Goal: Task Accomplishment & Management: Manage account settings

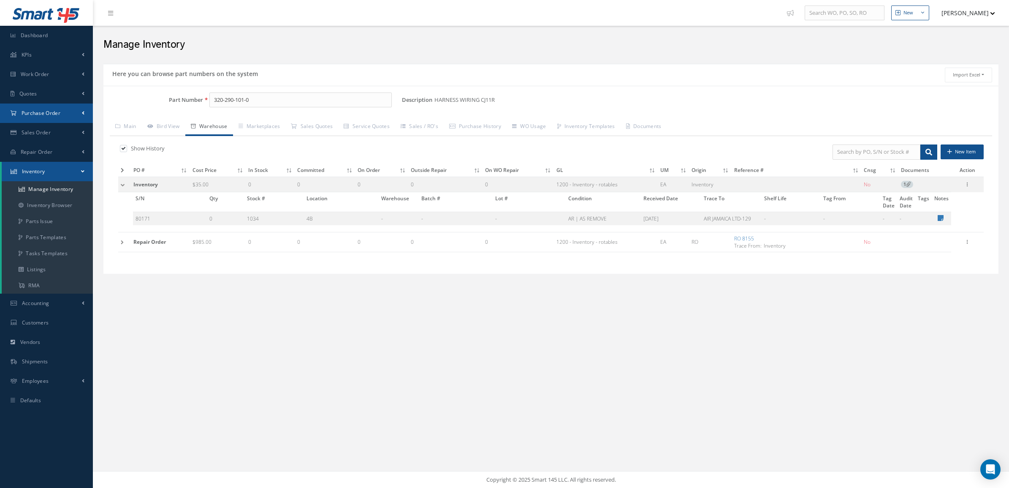
click at [59, 108] on link "Purchase Order" at bounding box center [46, 112] width 93 height 19
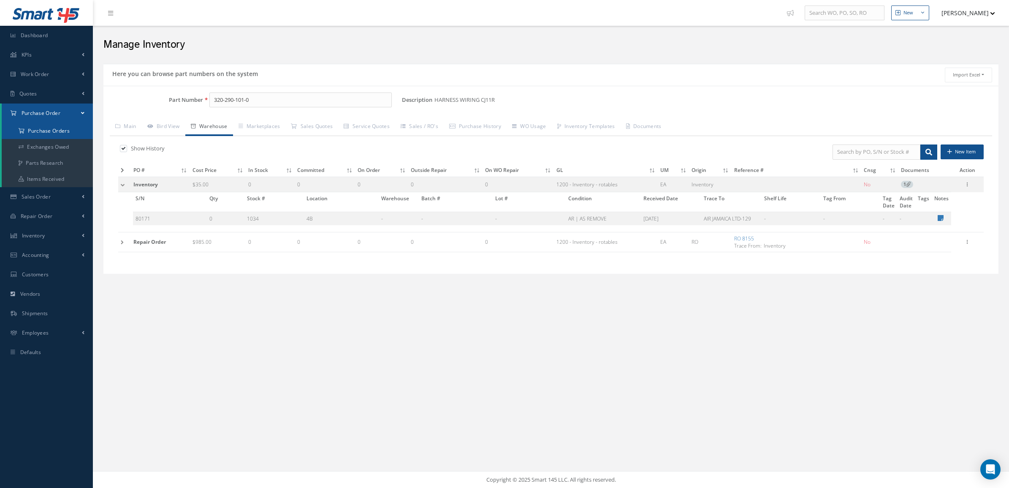
click at [56, 129] on a=1&status_id=2&status_id=3&status_id=5&collapsedFilters"] "Purchase Orders" at bounding box center [47, 131] width 91 height 16
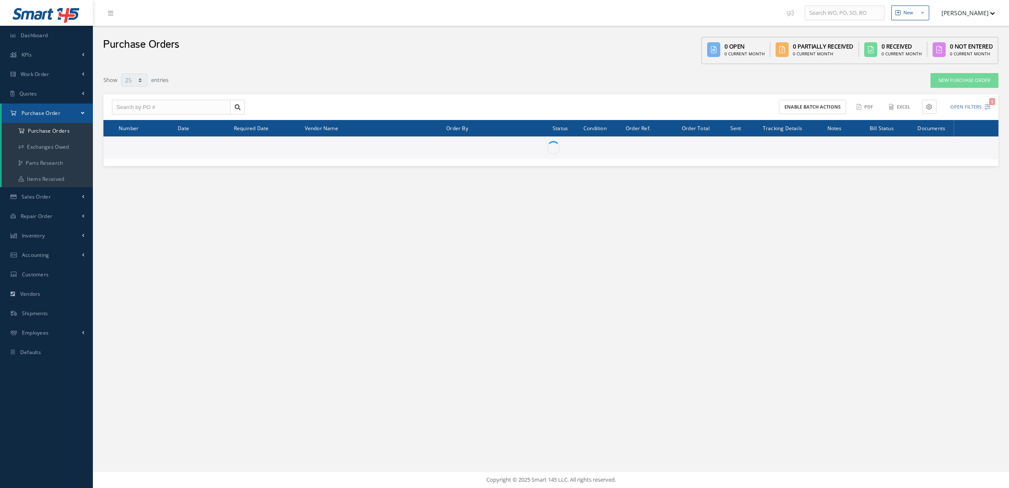
select select "25"
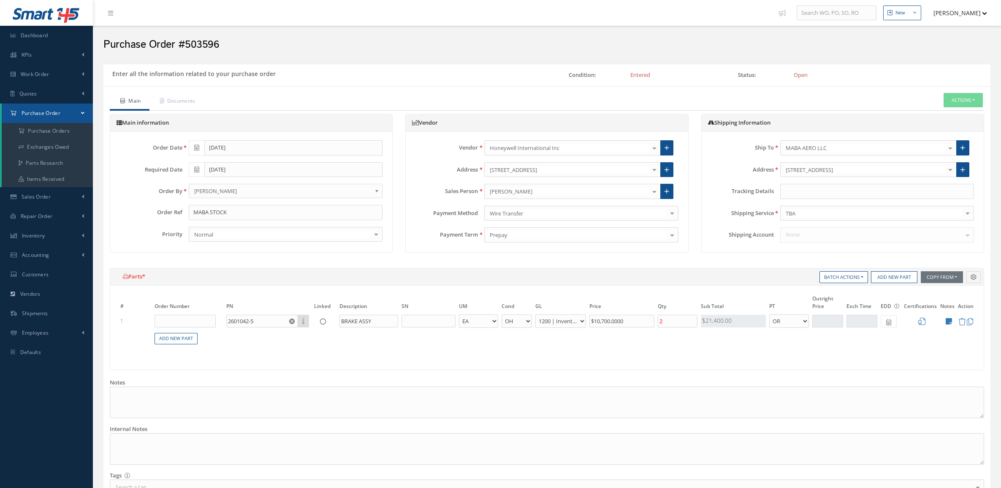
select select "1"
select select "6"
select select "1"
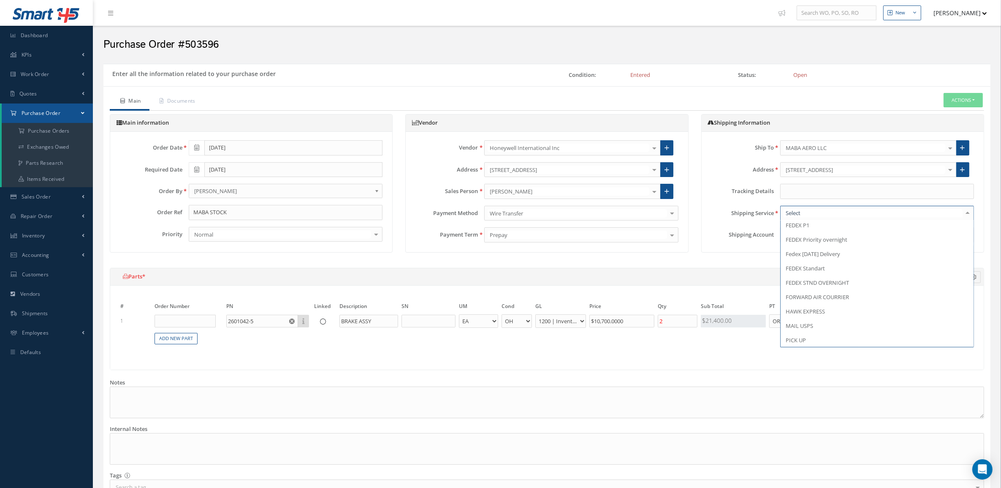
scroll to position [422, 0]
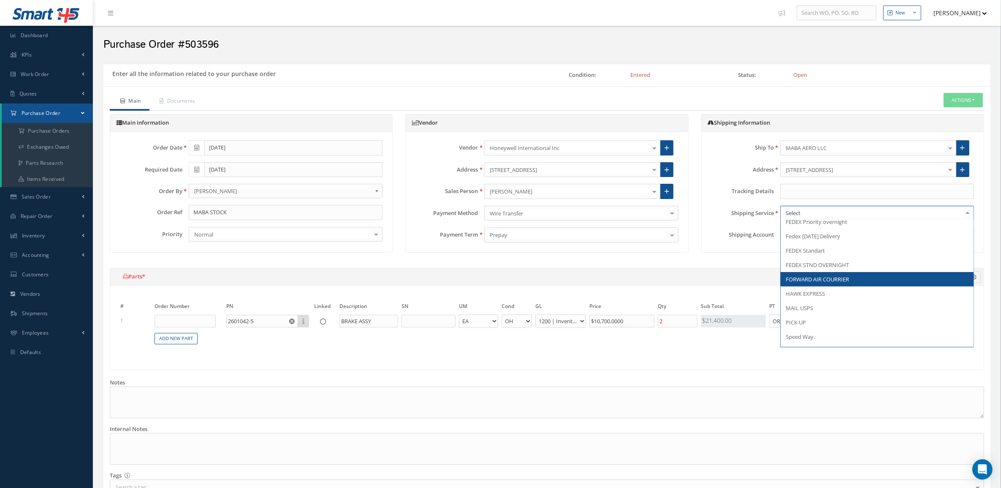
click at [828, 277] on span "FORWARD AIR COURRIER" at bounding box center [817, 279] width 63 height 8
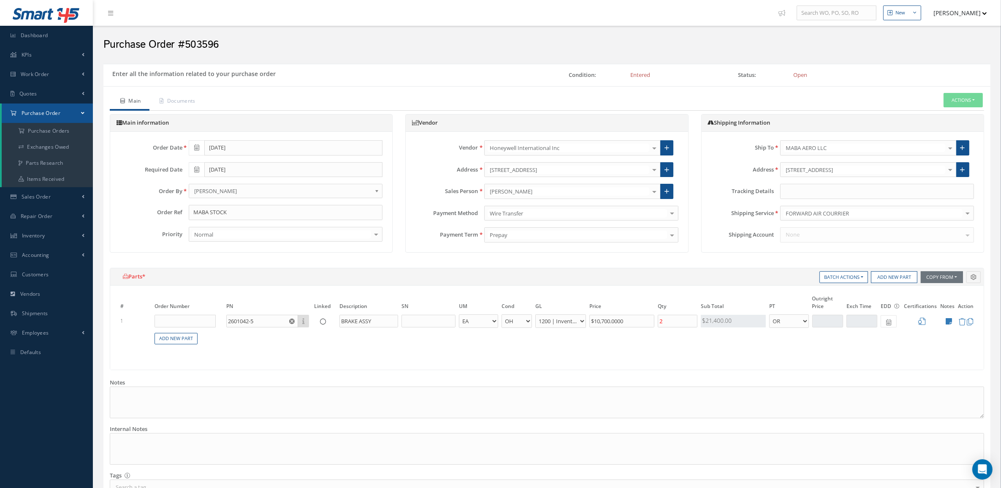
click at [808, 233] on div "None No elements found. List is empty." at bounding box center [877, 234] width 206 height 15
click at [796, 191] on input "text" at bounding box center [877, 191] width 194 height 15
paste input "989709755"
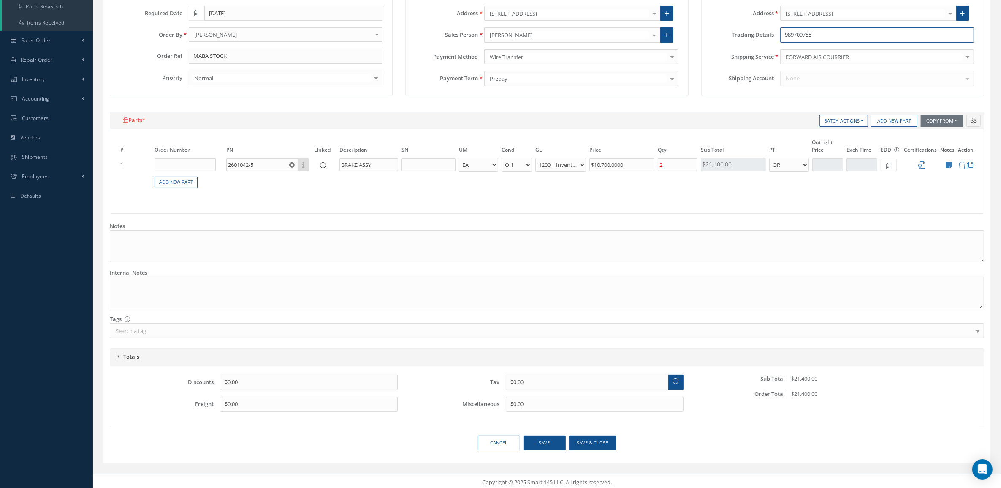
scroll to position [161, 0]
type input "989709755"
click at [601, 439] on button "Save & close" at bounding box center [592, 439] width 47 height 15
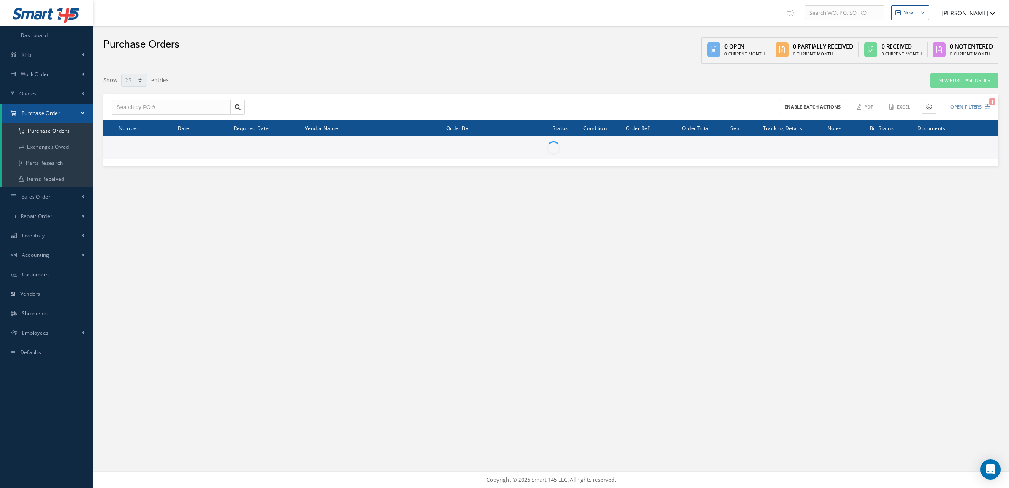
select select "25"
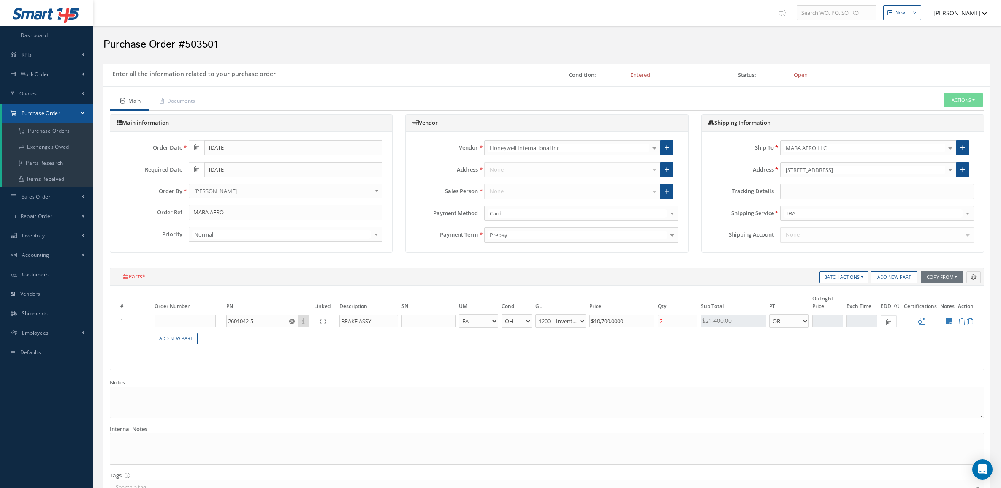
select select "1"
select select "6"
select select "1"
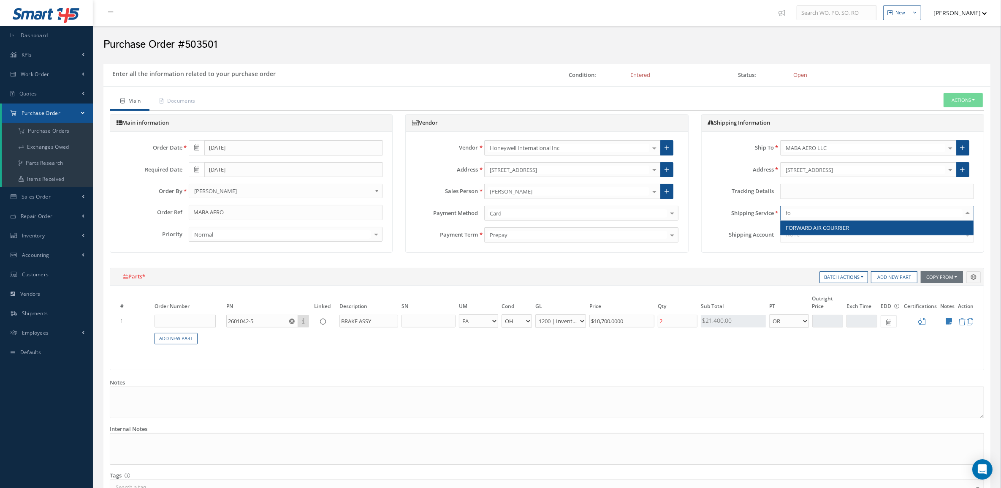
type input "for"
click at [822, 233] on span "FORWARD AIR COURRIER" at bounding box center [876, 227] width 193 height 14
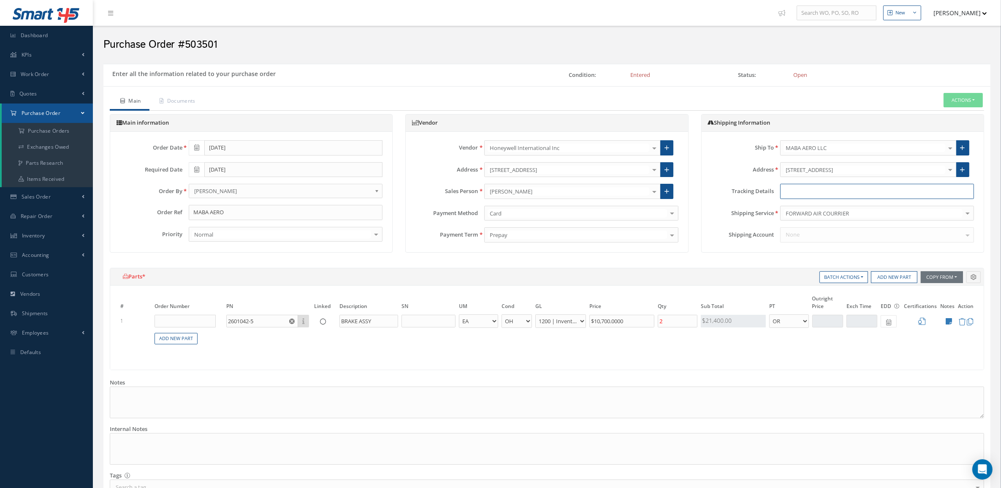
click at [794, 197] on input "text" at bounding box center [877, 191] width 194 height 15
paste input "989709755"
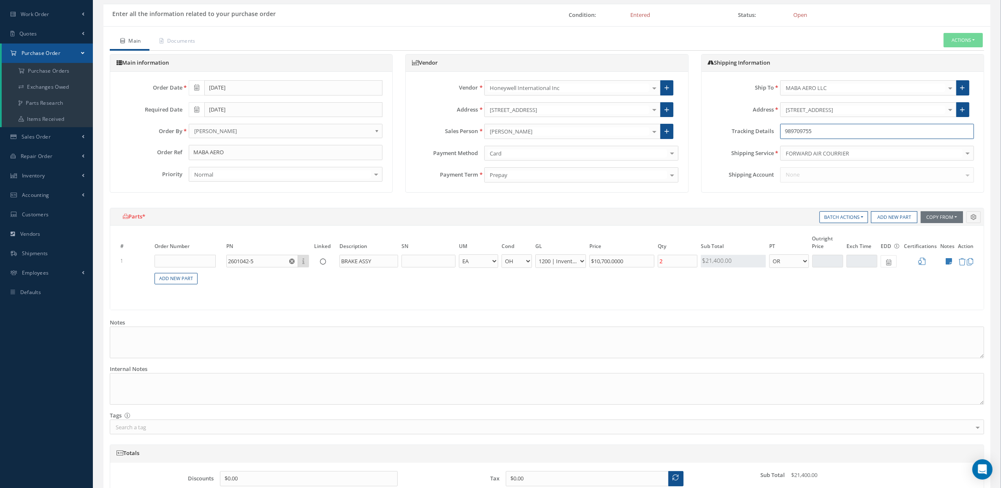
scroll to position [161, 0]
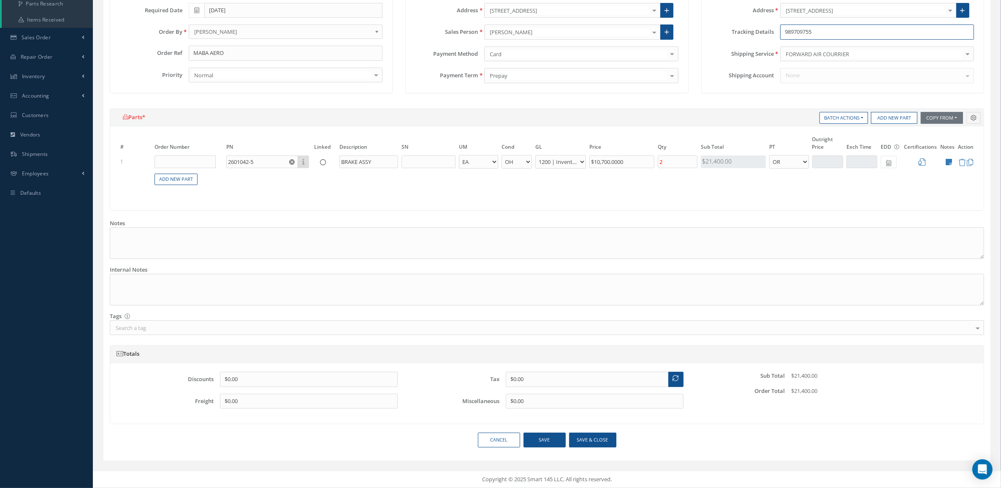
type input "989709755"
click at [602, 437] on button "Save & close" at bounding box center [592, 439] width 47 height 15
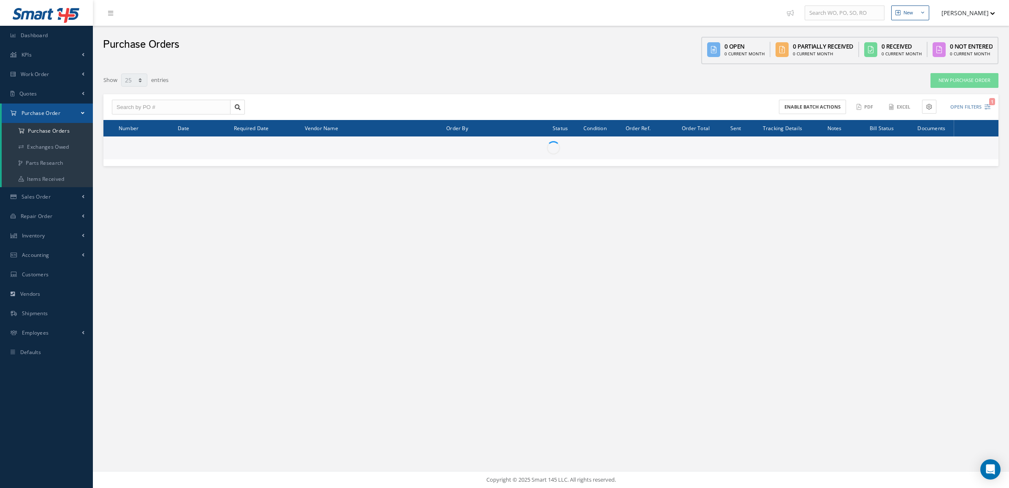
select select "25"
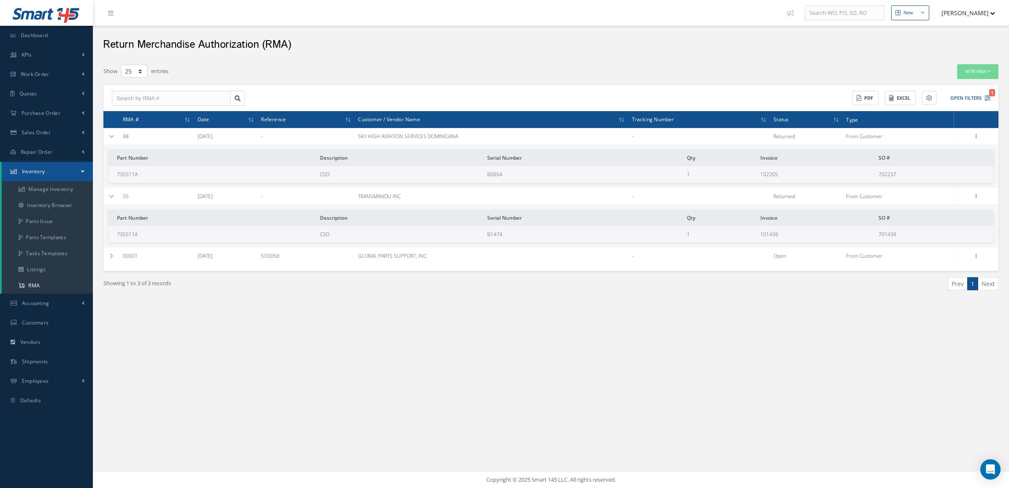
select select "25"
click at [45, 135] on span "Sales Order" at bounding box center [36, 132] width 29 height 7
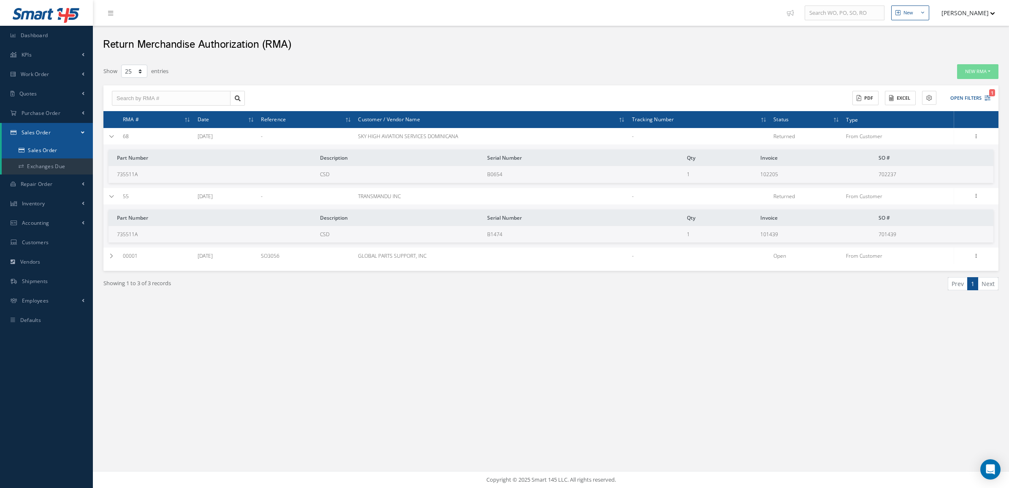
click at [52, 154] on link "Sales Order" at bounding box center [47, 150] width 91 height 16
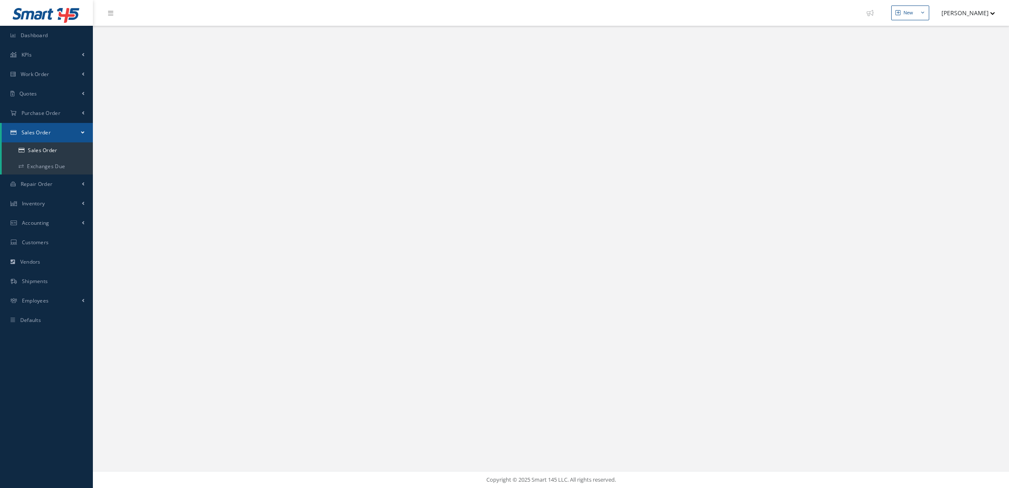
select select "25"
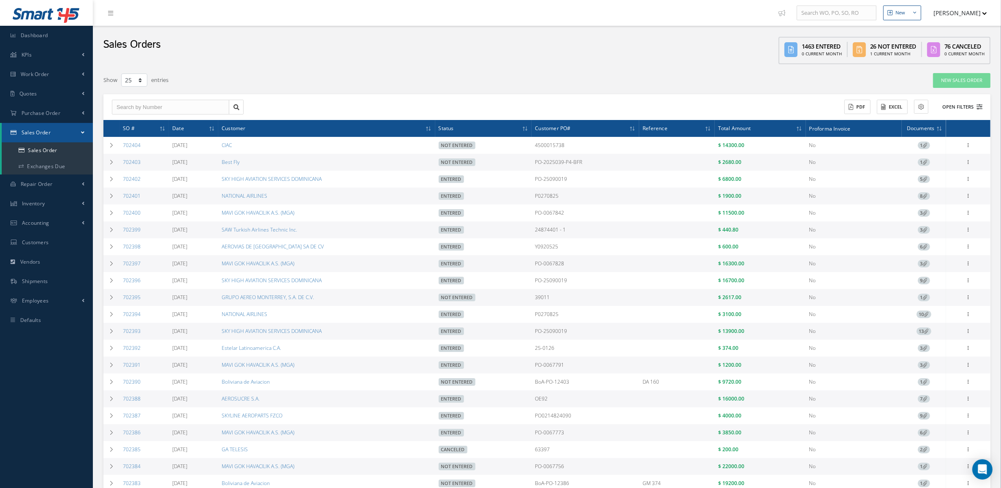
click at [967, 102] on button "Open Filters" at bounding box center [959, 107] width 48 height 14
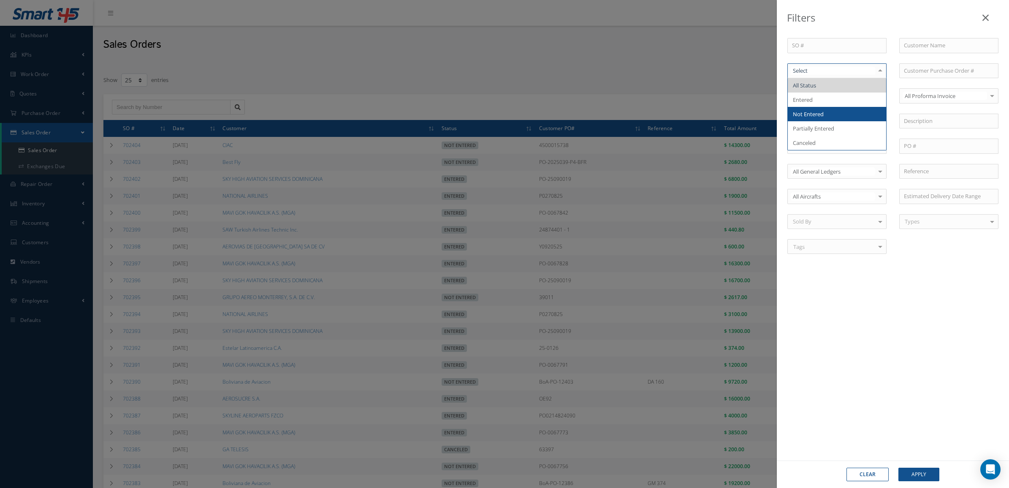
click at [833, 117] on span "Not Entered" at bounding box center [837, 114] width 98 height 14
click at [926, 476] on button "Apply" at bounding box center [918, 474] width 41 height 14
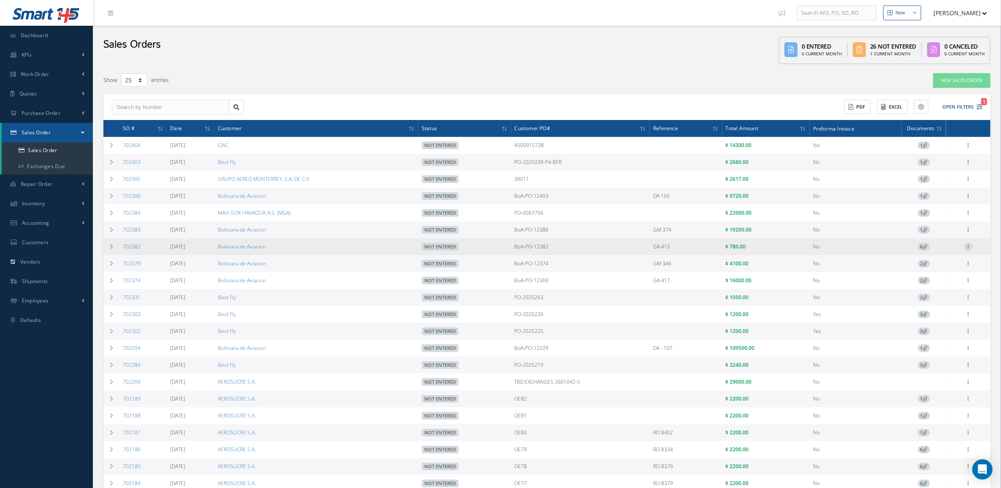
click at [969, 248] on icon at bounding box center [968, 245] width 8 height 7
click at [911, 265] on link "Edit" at bounding box center [929, 262] width 67 height 11
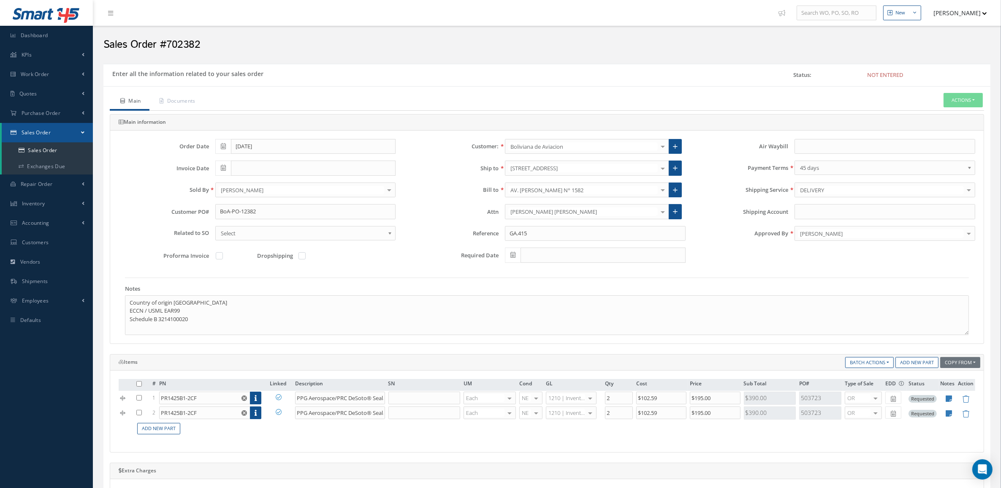
click at [222, 168] on icon at bounding box center [223, 168] width 5 height 6
click at [271, 209] on td "2" at bounding box center [272, 209] width 13 height 13
type input "10/02/2025"
click at [950, 95] on button "Actions" at bounding box center [962, 100] width 39 height 15
click at [948, 113] on link "Enter/Update" at bounding box center [950, 114] width 68 height 11
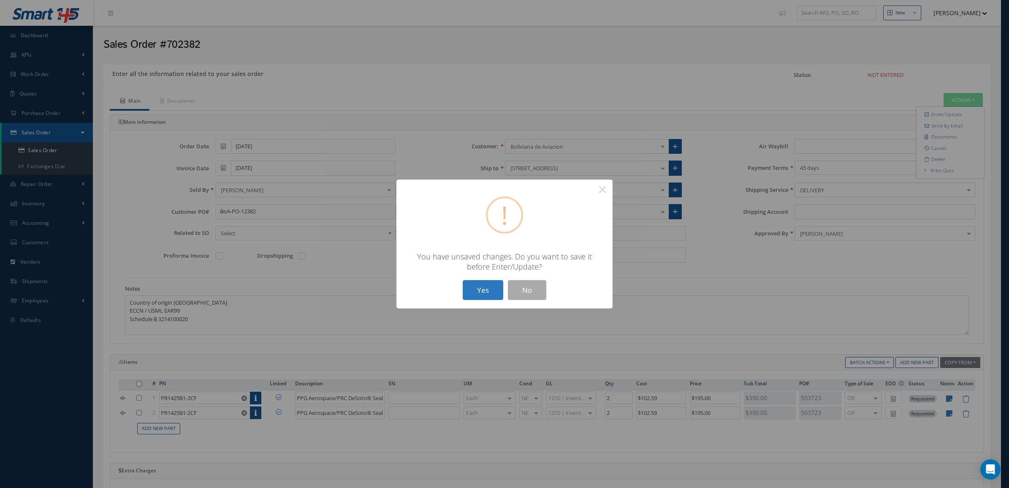
click at [465, 298] on button "Yes" at bounding box center [483, 290] width 41 height 20
click at [484, 288] on button "Yes" at bounding box center [483, 290] width 41 height 20
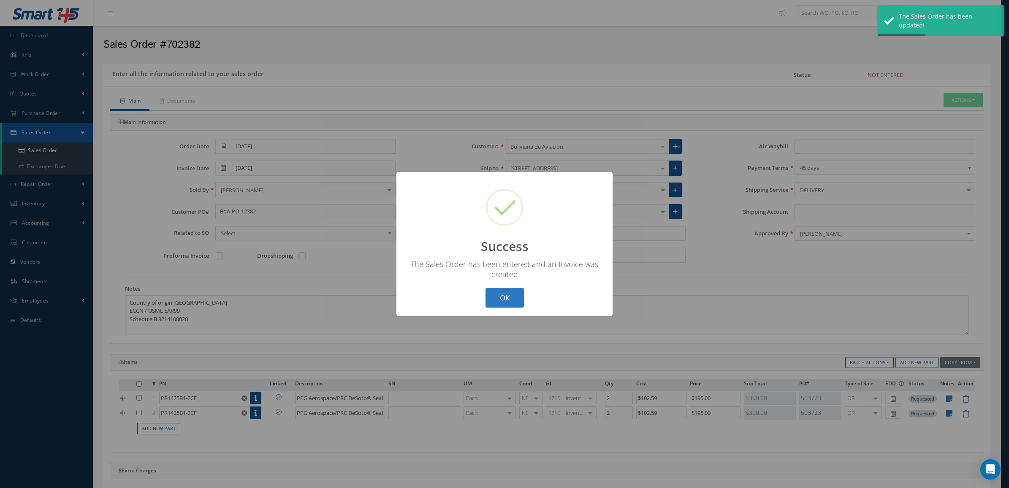
click at [485, 294] on button "OK" at bounding box center [504, 297] width 38 height 20
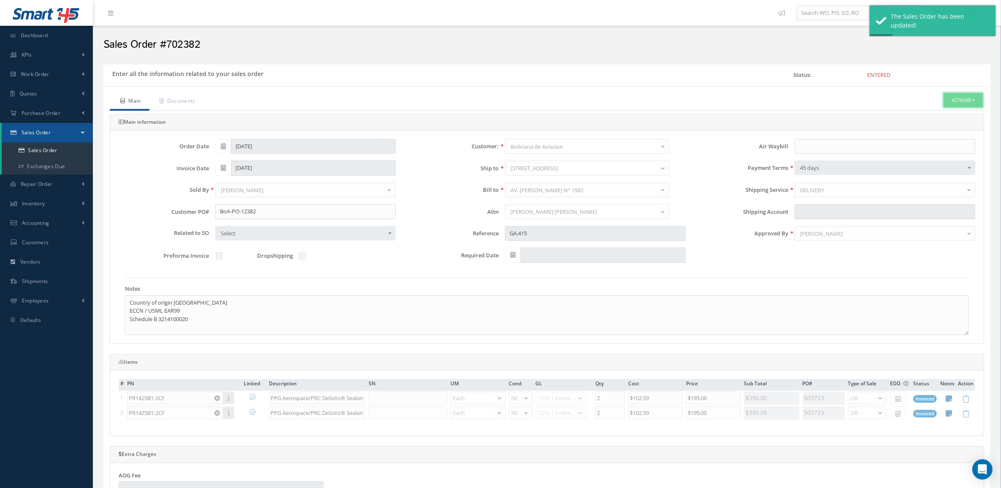
click at [957, 98] on button "Actions" at bounding box center [962, 100] width 39 height 15
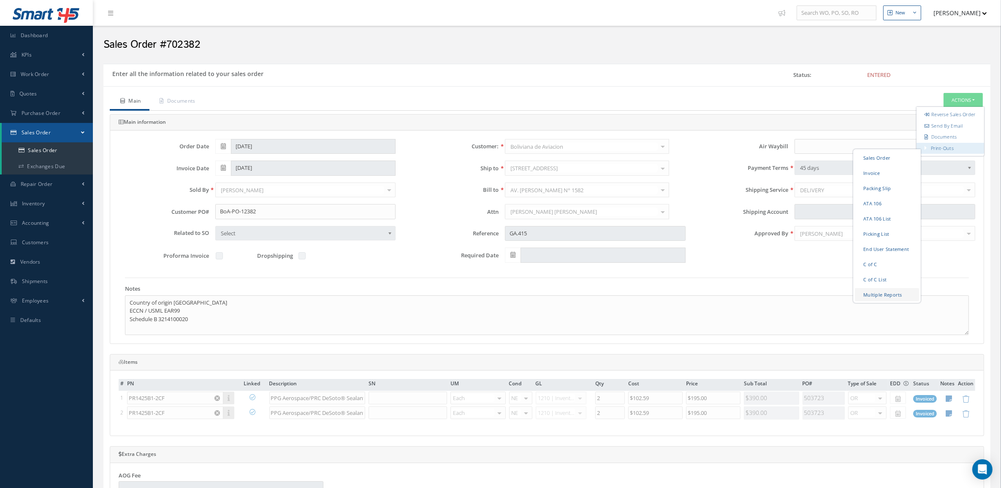
click at [886, 301] on link "Multiple Reports" at bounding box center [887, 293] width 64 height 13
checkbox input "true"
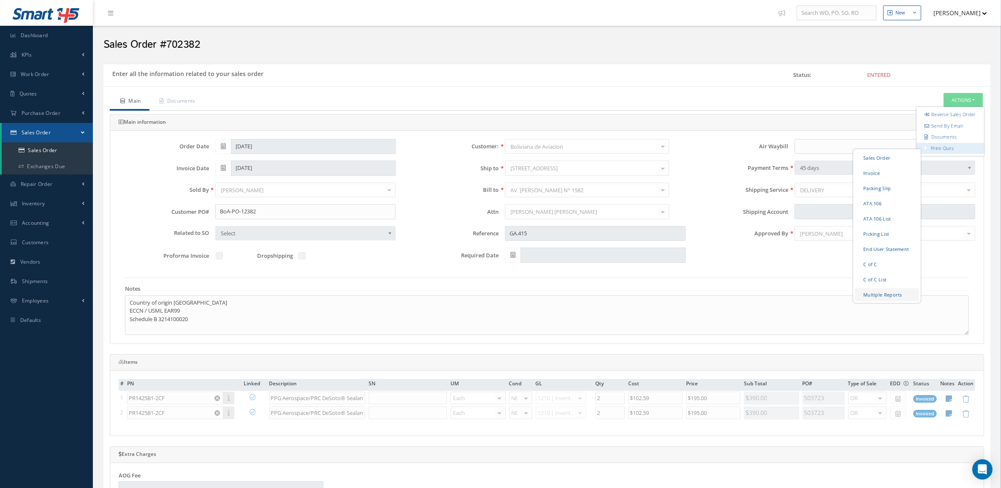
checkbox input "true"
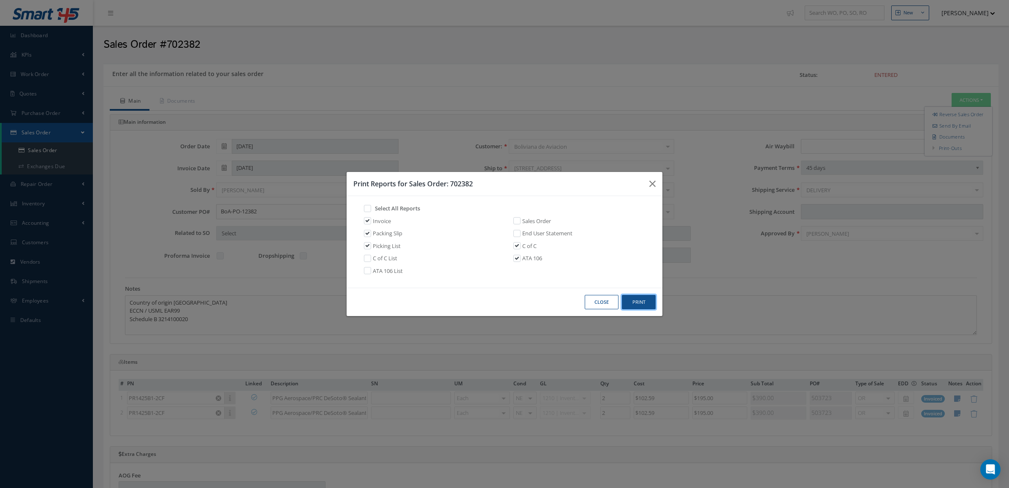
click at [645, 308] on button "Print" at bounding box center [639, 302] width 34 height 15
drag, startPoint x: 501, startPoint y: 187, endPoint x: 451, endPoint y: 180, distance: 50.3
click at [451, 180] on h3 "Print Reports for Sales Order: 702382" at bounding box center [497, 184] width 289 height 10
copy h3 "702382"
click at [602, 301] on button "Close" at bounding box center [602, 302] width 34 height 15
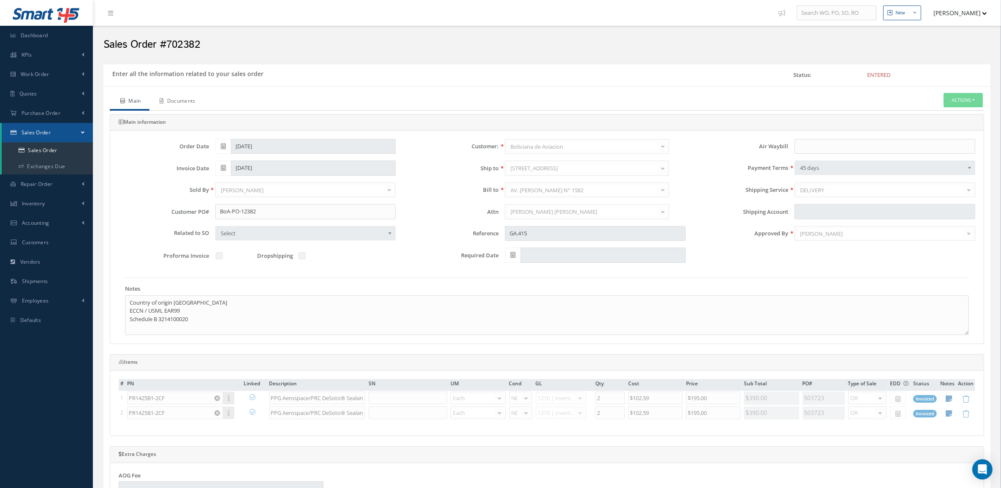
click at [192, 96] on link "Documents" at bounding box center [176, 102] width 54 height 18
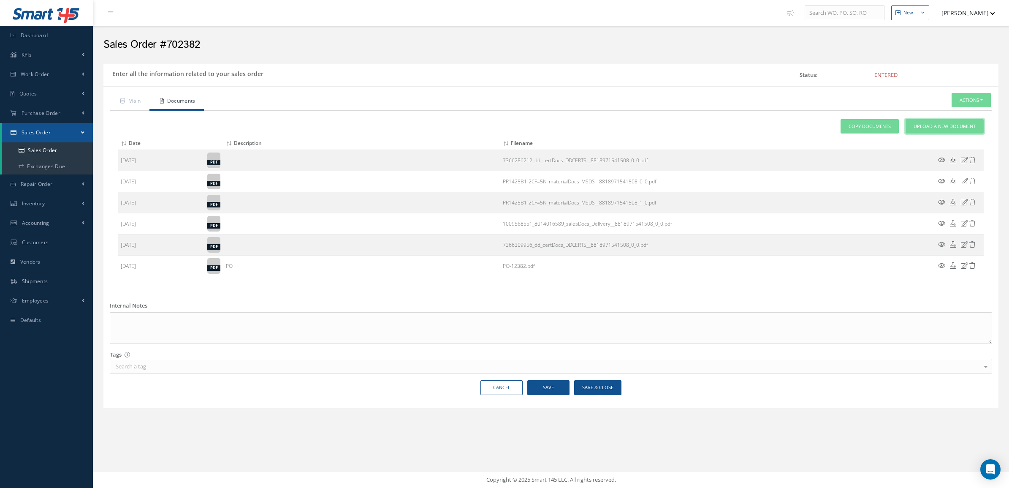
click at [951, 125] on span "Upload a New Document" at bounding box center [944, 126] width 62 height 7
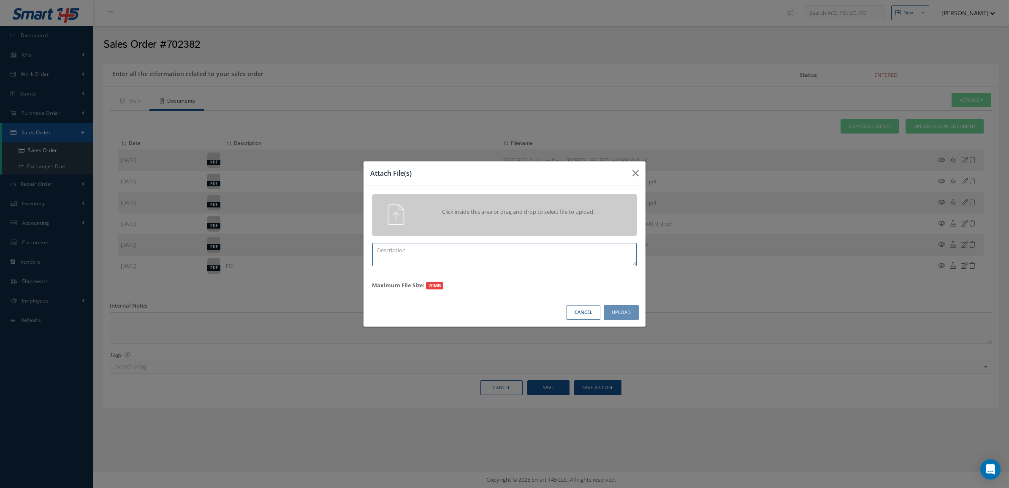
click at [537, 249] on textarea at bounding box center [504, 254] width 264 height 23
paste textarea "702382"
type textarea "PPW SO 702382"
click at [541, 199] on div "Click inside this area or drag and drop to select file to upload." at bounding box center [504, 215] width 265 height 42
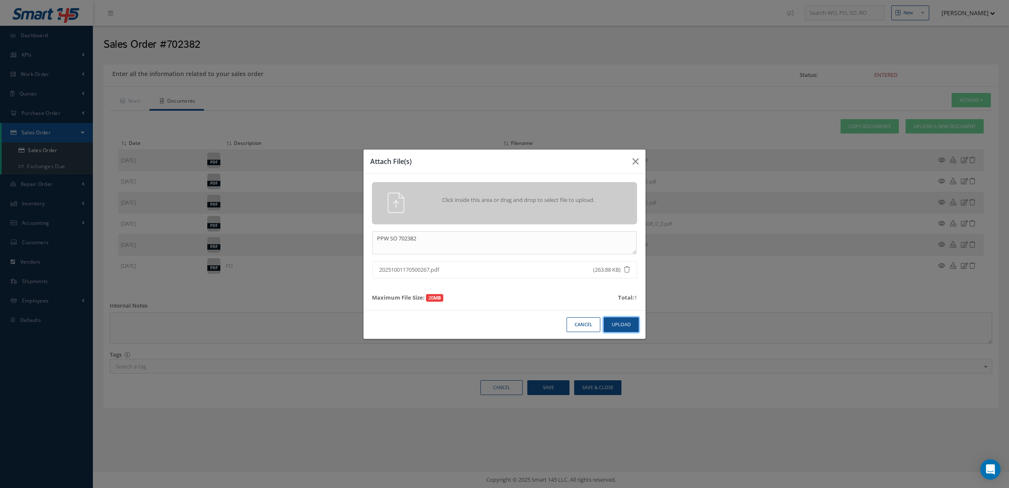
click at [630, 322] on button "Upload" at bounding box center [621, 324] width 35 height 15
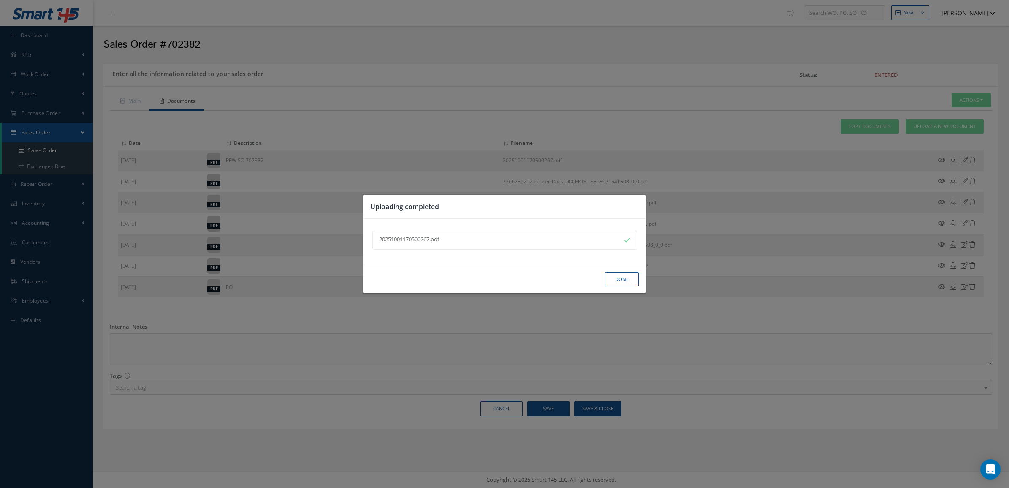
click at [615, 277] on button "Done" at bounding box center [622, 279] width 34 height 15
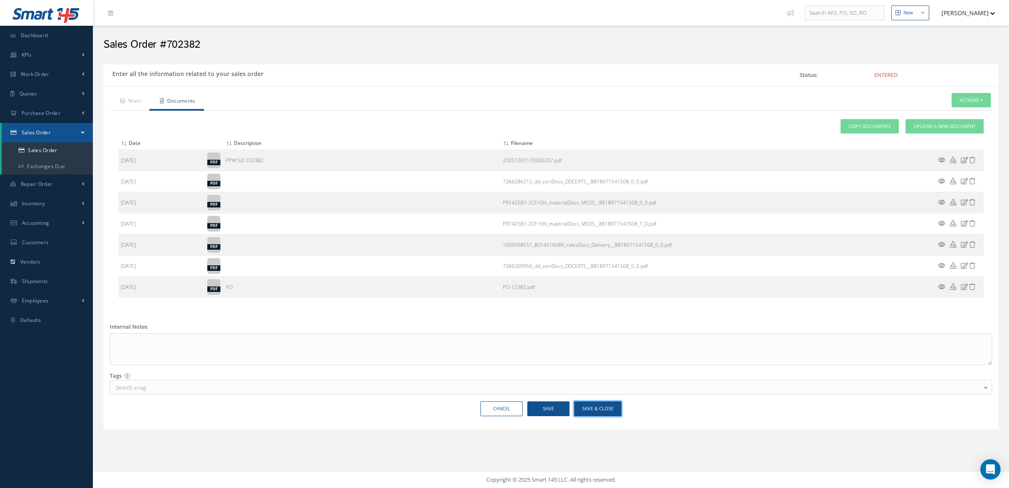
click at [583, 411] on button "Save & Close" at bounding box center [597, 408] width 47 height 15
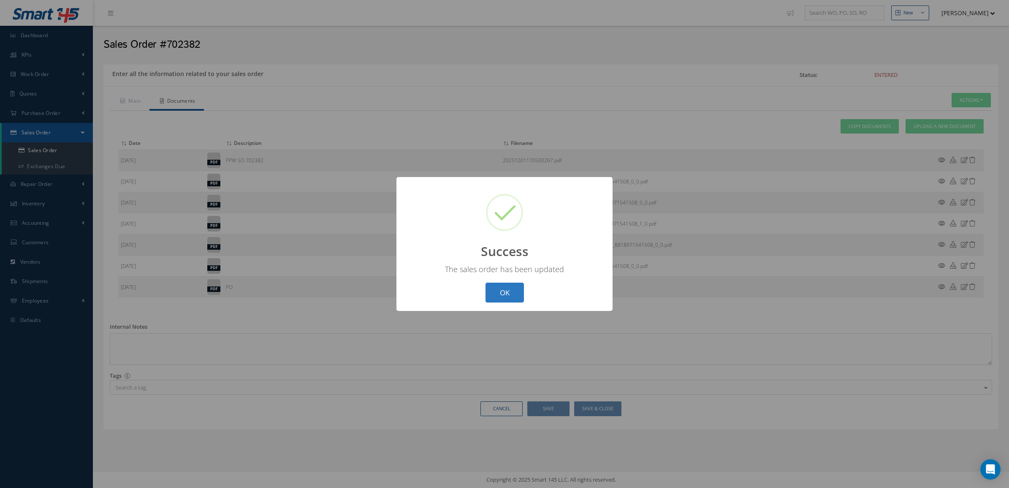
click at [503, 296] on button "OK" at bounding box center [504, 292] width 38 height 20
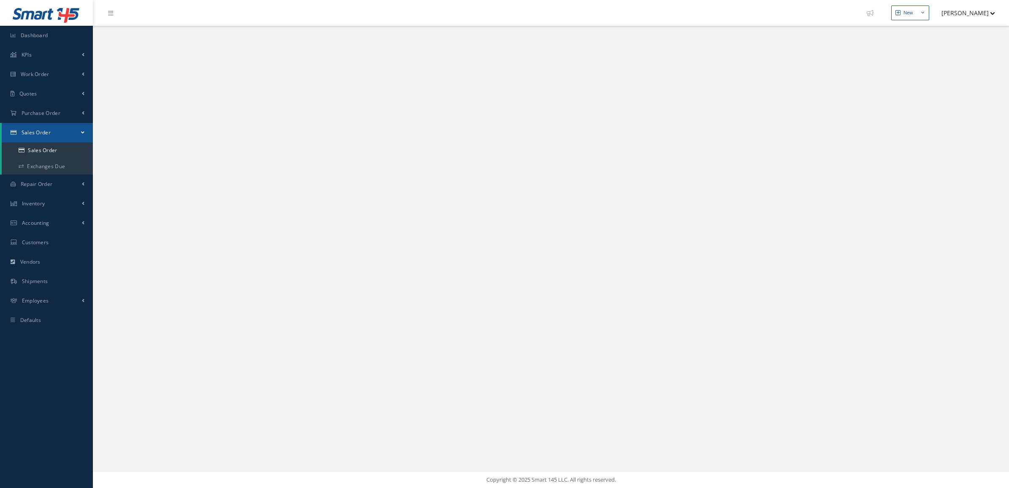
select select "25"
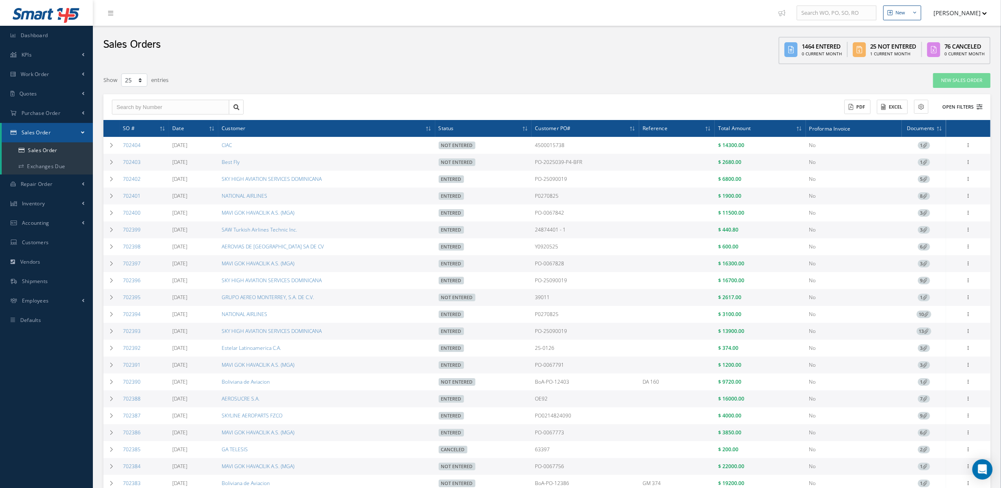
click at [952, 102] on button "Open Filters" at bounding box center [959, 107] width 48 height 14
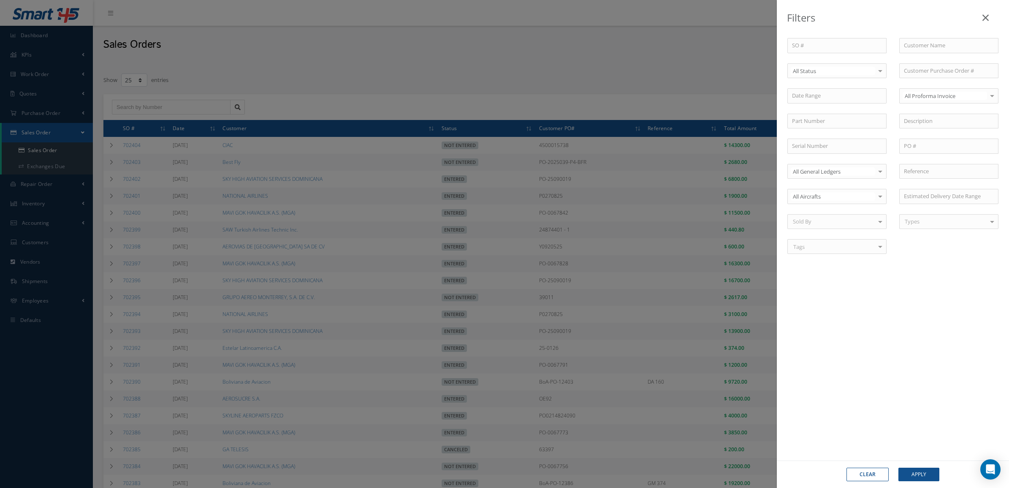
click at [913, 79] on div "SO # Customer Name Select All Status All Status Entered Not Entered Partially E…" at bounding box center [893, 151] width 224 height 226
click at [910, 74] on input "text" at bounding box center [948, 70] width 99 height 15
paste input "" BoA-PO-12374""
drag, startPoint x: 915, startPoint y: 72, endPoint x: 883, endPoint y: 78, distance: 31.8
click at [883, 78] on div "SO # Customer Name Select All Status All Status Entered Not Entered Partially E…" at bounding box center [893, 151] width 224 height 226
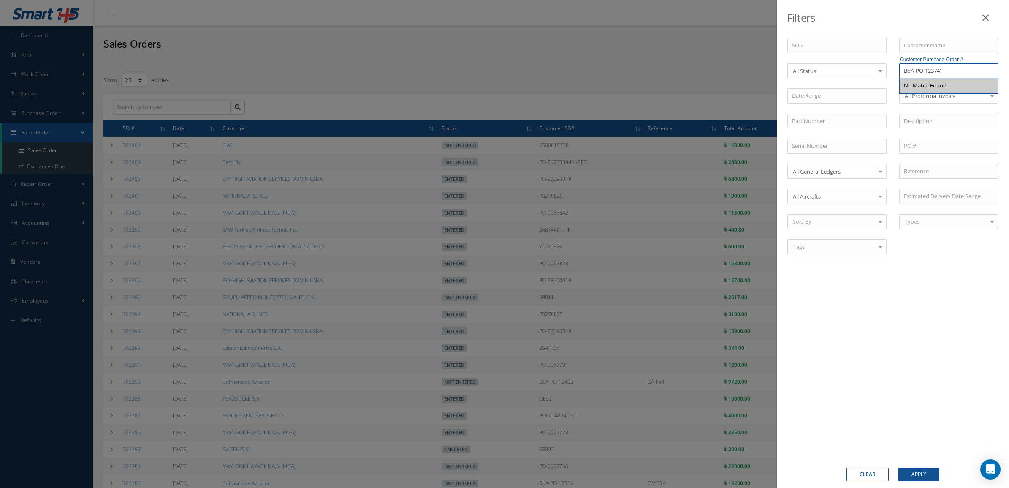
click at [950, 70] on input "BoA-PO-12374"" at bounding box center [948, 70] width 99 height 15
type input "BoA-PO-12374"
click at [927, 477] on button "Apply" at bounding box center [918, 474] width 41 height 14
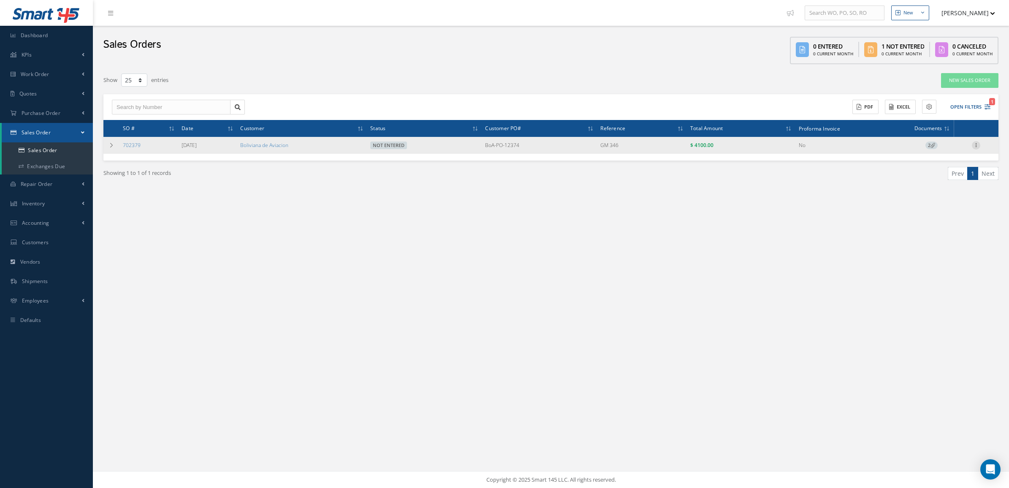
click at [977, 144] on icon at bounding box center [976, 144] width 8 height 7
click at [940, 161] on link "Edit" at bounding box center [937, 161] width 67 height 11
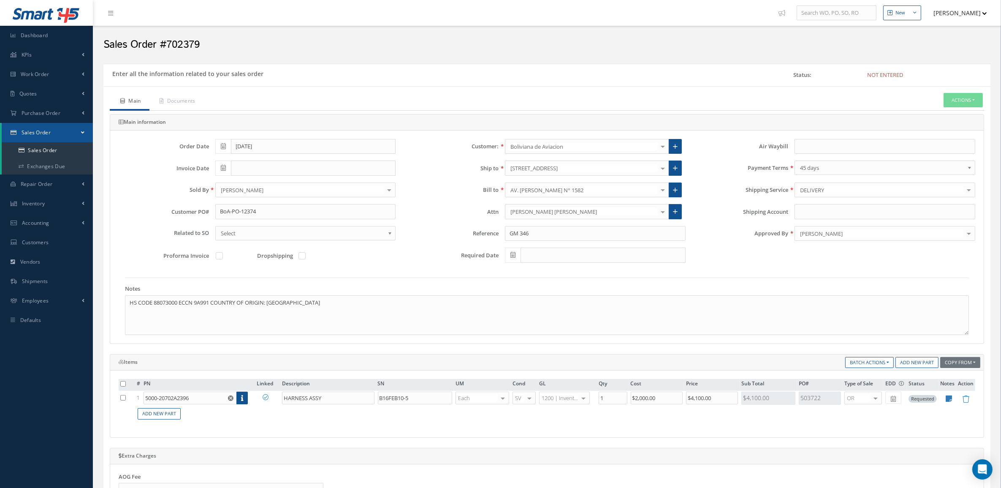
click at [222, 167] on icon at bounding box center [223, 168] width 5 height 6
click at [270, 208] on td "2" at bounding box center [272, 209] width 13 height 13
type input "[DATE]"
click at [945, 103] on button "Actions" at bounding box center [962, 100] width 39 height 15
click at [951, 116] on link "Enter/Update" at bounding box center [950, 114] width 68 height 11
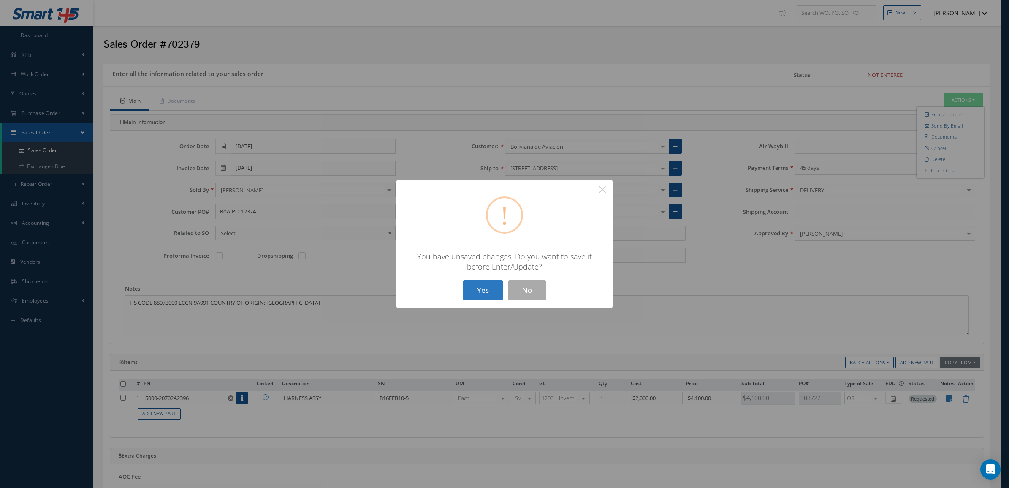
click at [480, 288] on button "Yes" at bounding box center [483, 290] width 41 height 20
click at [481, 290] on button "Yes" at bounding box center [483, 290] width 41 height 20
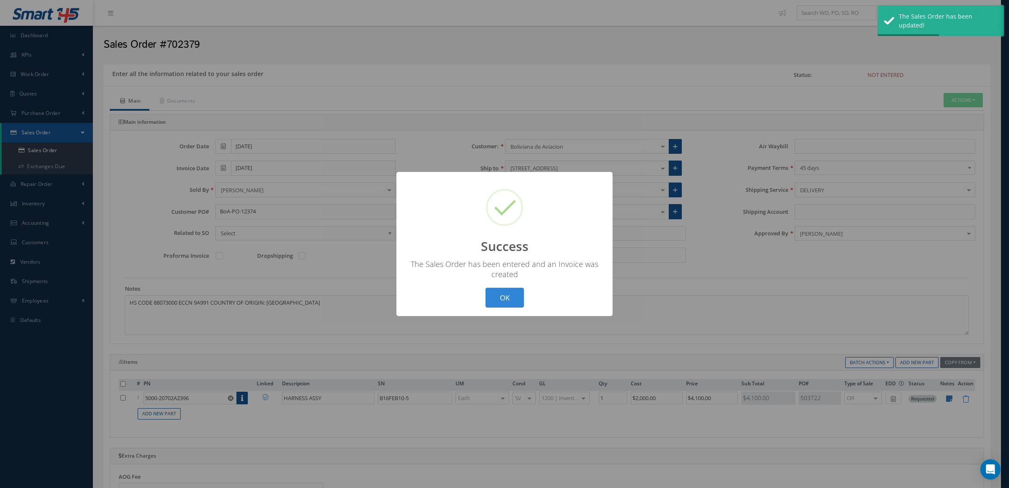
click at [179, 104] on div "? ! i Success × The Sales Order has been entered and an Invoice was created OK …" at bounding box center [504, 244] width 1009 height 488
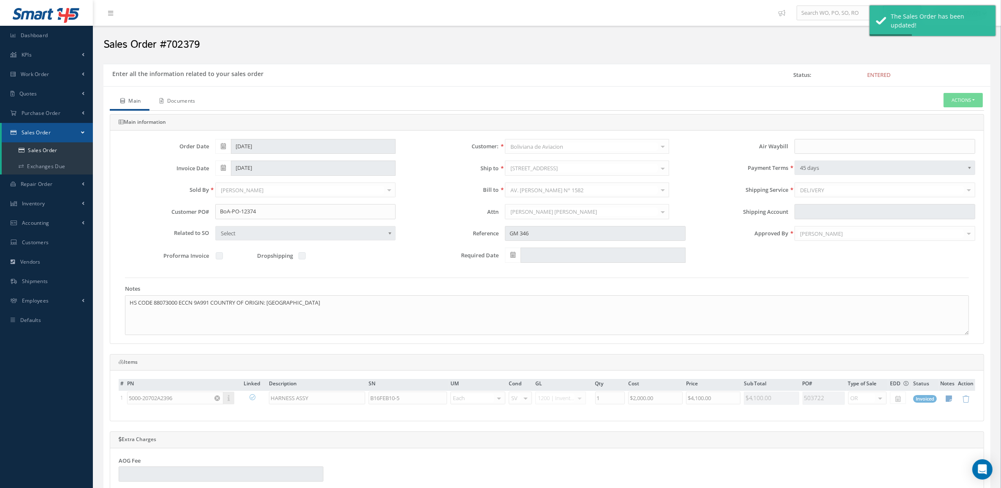
click at [179, 102] on link "Documents" at bounding box center [176, 102] width 54 height 18
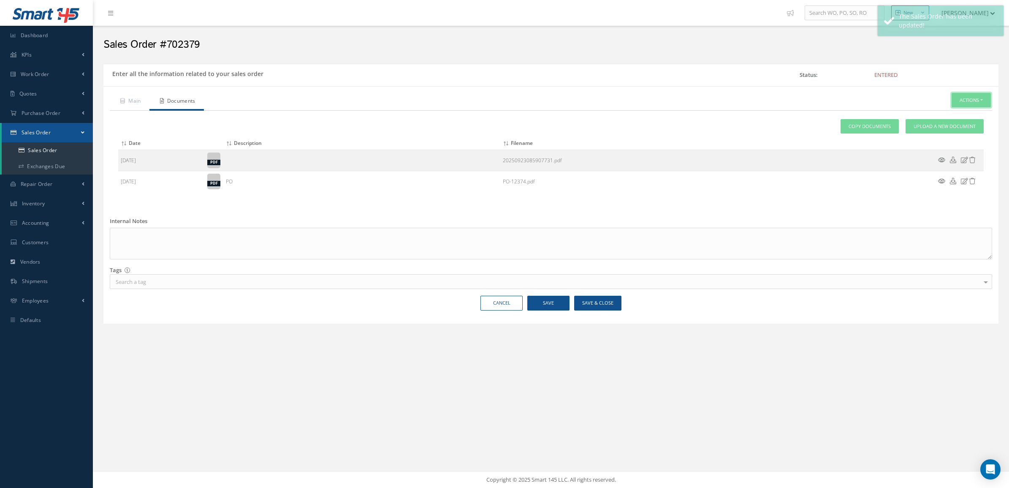
click at [967, 98] on button "Actions" at bounding box center [970, 100] width 39 height 15
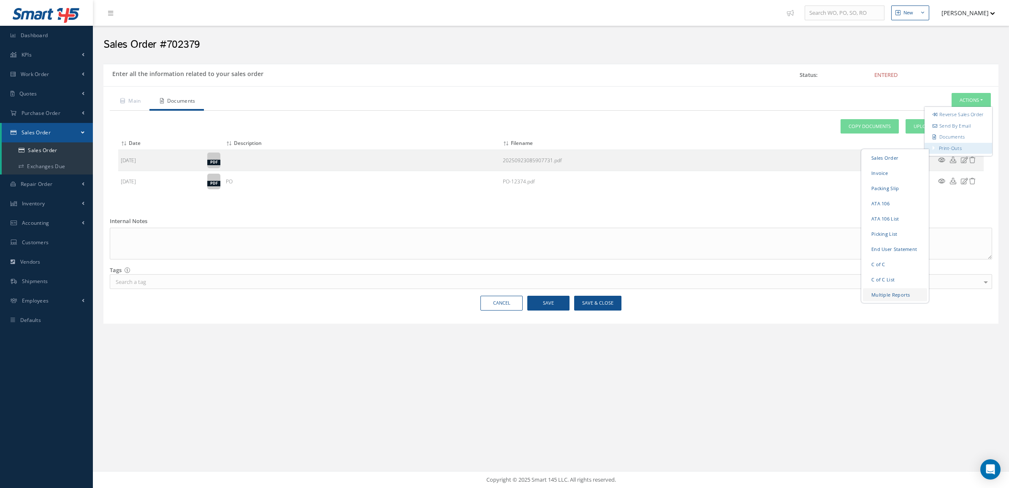
click at [892, 297] on link "Multiple Reports" at bounding box center [895, 293] width 64 height 13
checkbox input "true"
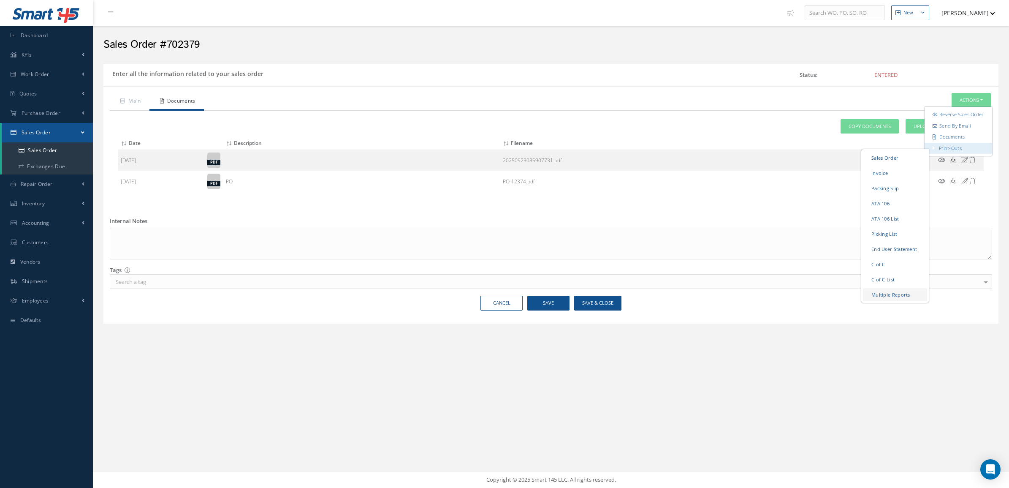
checkbox input "true"
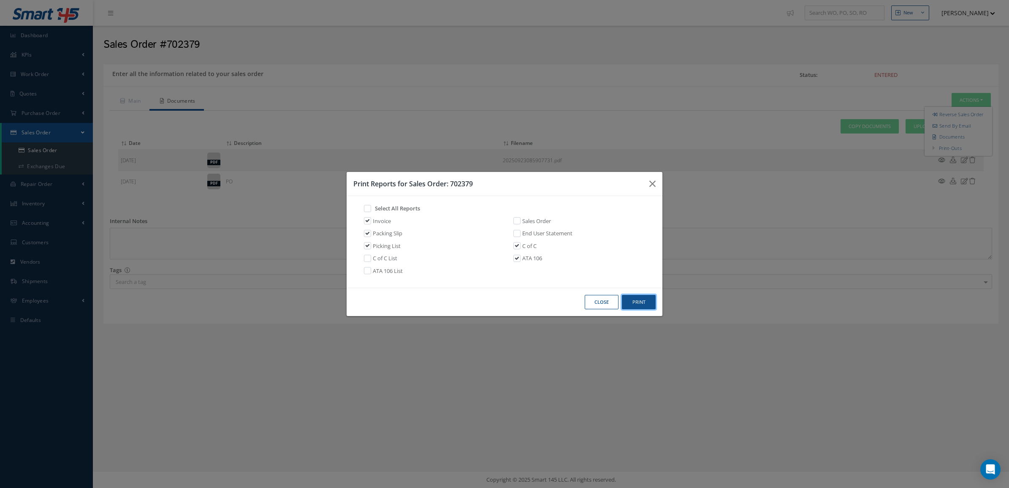
click at [629, 303] on button "Print" at bounding box center [639, 302] width 34 height 15
drag, startPoint x: 492, startPoint y: 185, endPoint x: 450, endPoint y: 186, distance: 41.4
click at [450, 186] on h3 "Print Reports for Sales Order: 702379" at bounding box center [497, 184] width 289 height 10
copy h3 "702379"
click at [596, 304] on button "Close" at bounding box center [602, 302] width 34 height 15
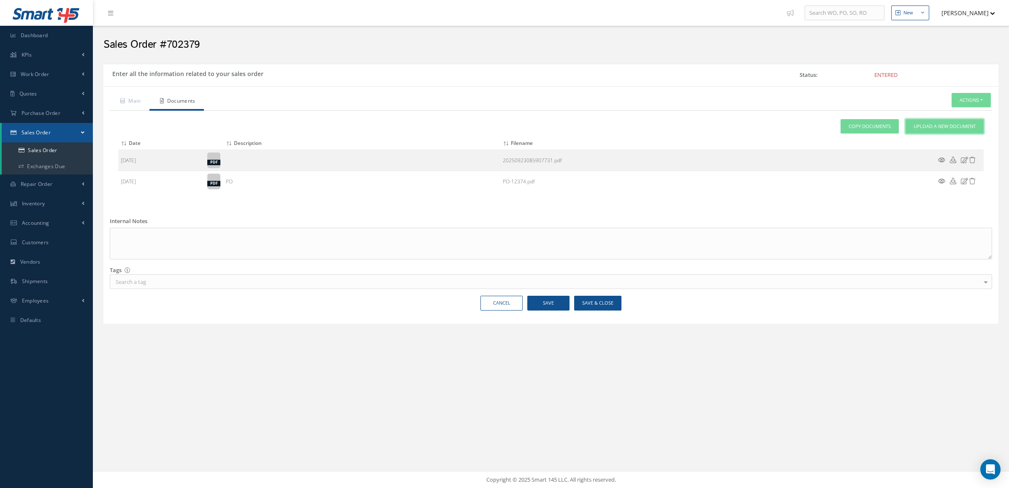
click at [924, 129] on span "Upload a New Document" at bounding box center [944, 126] width 62 height 7
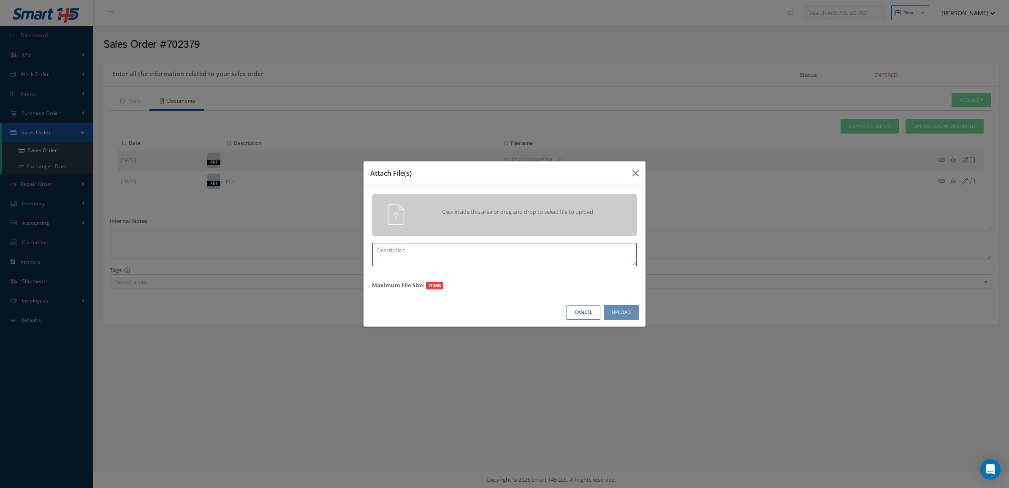
click at [507, 249] on textarea at bounding box center [504, 254] width 264 height 23
paste textarea "702379"
type textarea "PPW SO 702379"
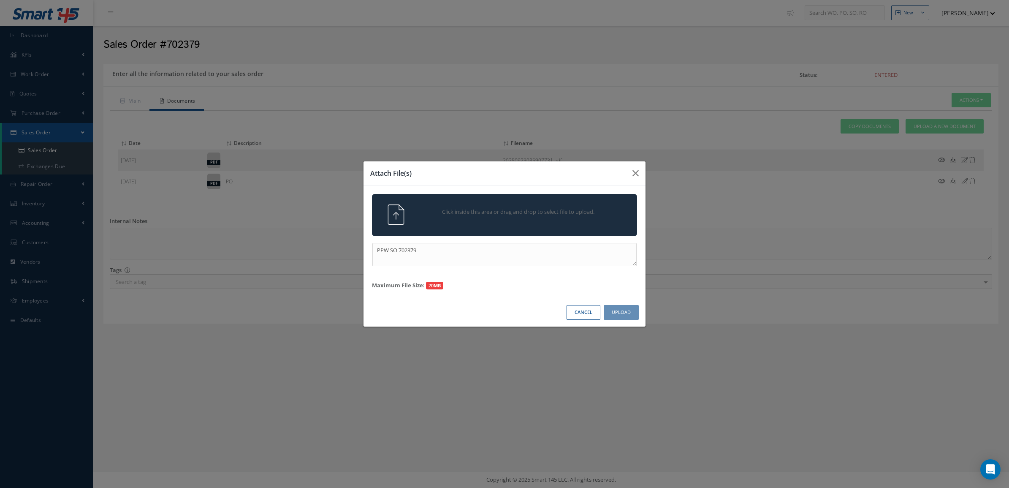
click at [570, 213] on span "Click inside this area or drag and drop to select file to upload." at bounding box center [519, 212] width 192 height 8
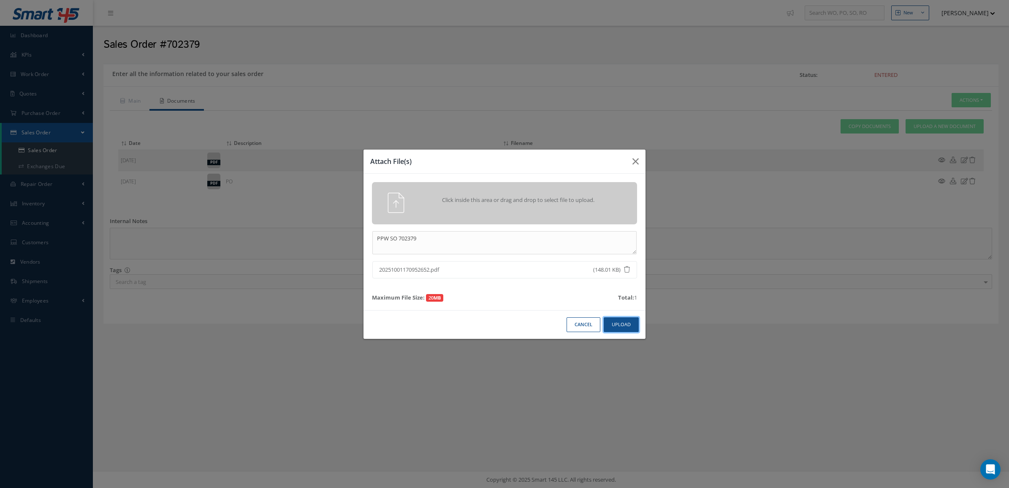
click at [622, 330] on button "Upload" at bounding box center [621, 324] width 35 height 15
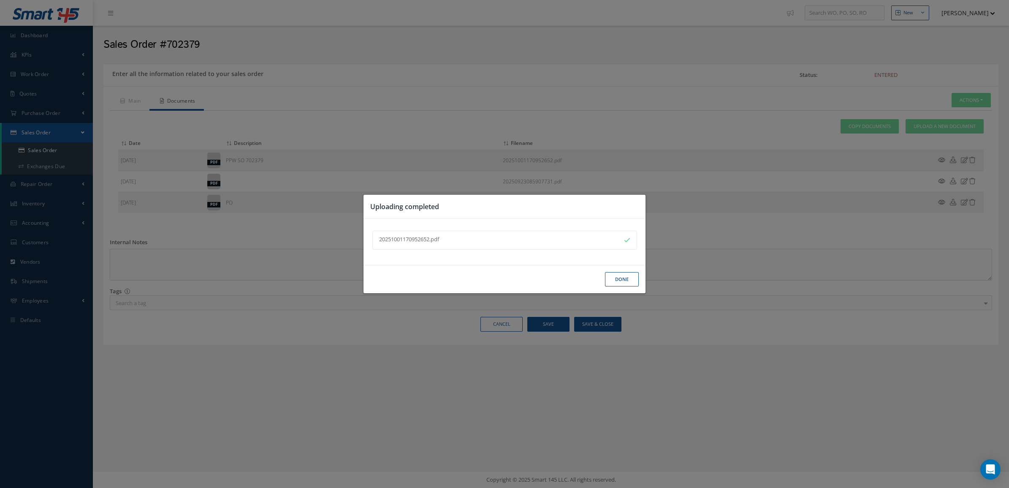
click at [616, 281] on button "Done" at bounding box center [622, 279] width 34 height 15
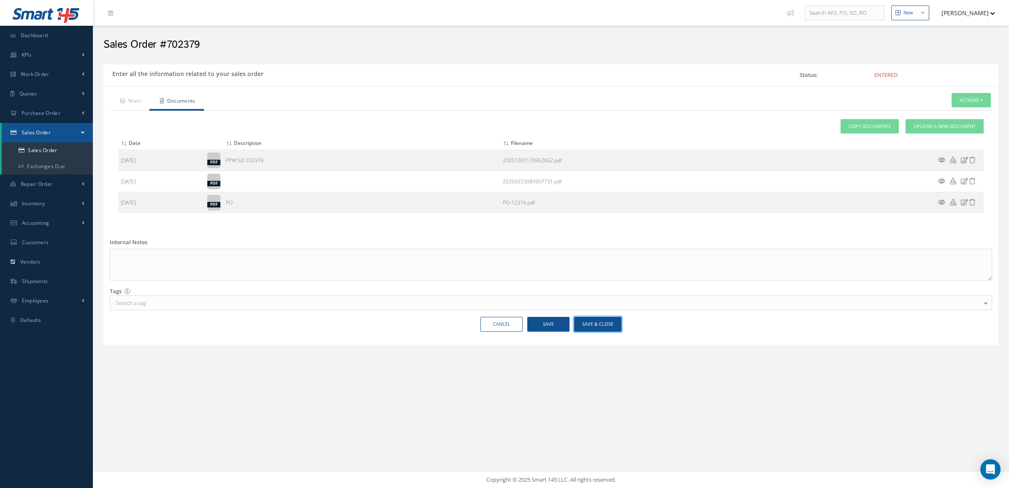
click at [600, 328] on button "Save & Close" at bounding box center [597, 324] width 47 height 15
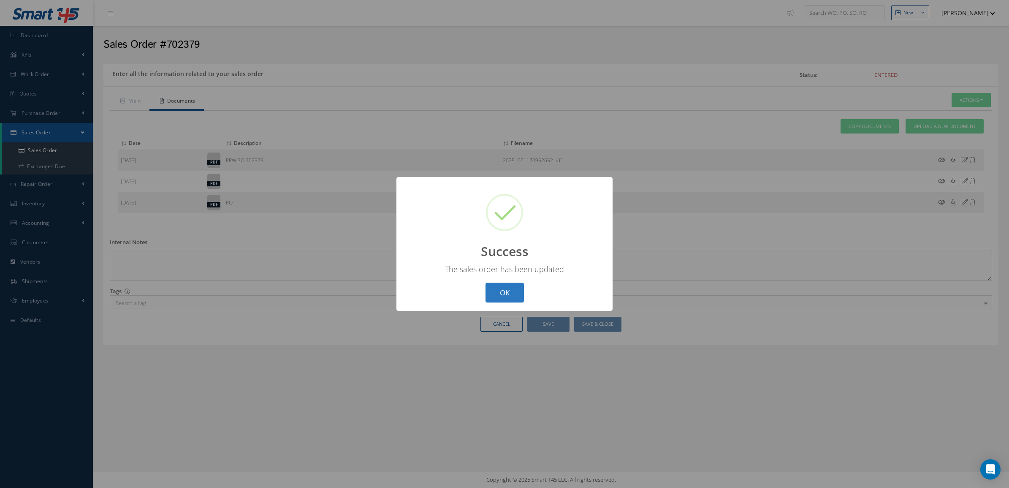
click at [504, 295] on button "OK" at bounding box center [504, 292] width 38 height 20
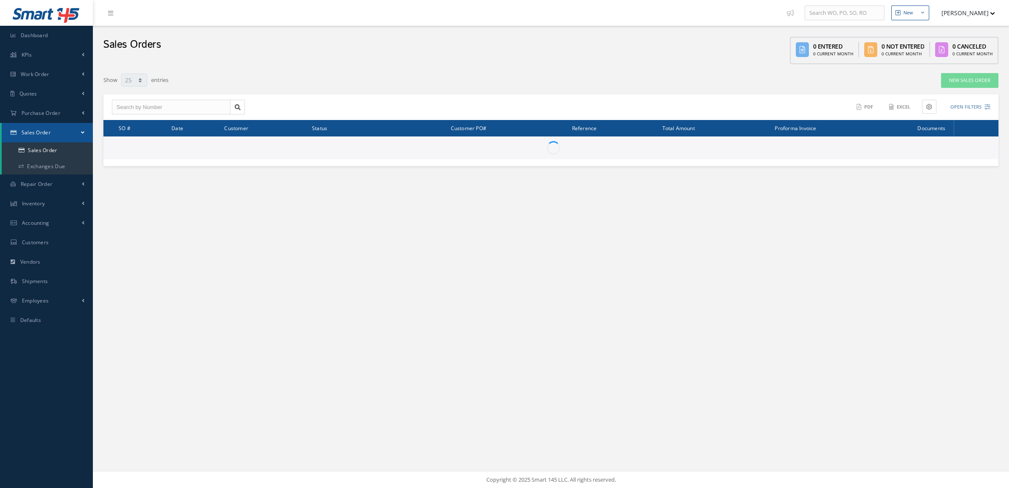
select select "25"
